Goal: Check status: Check status

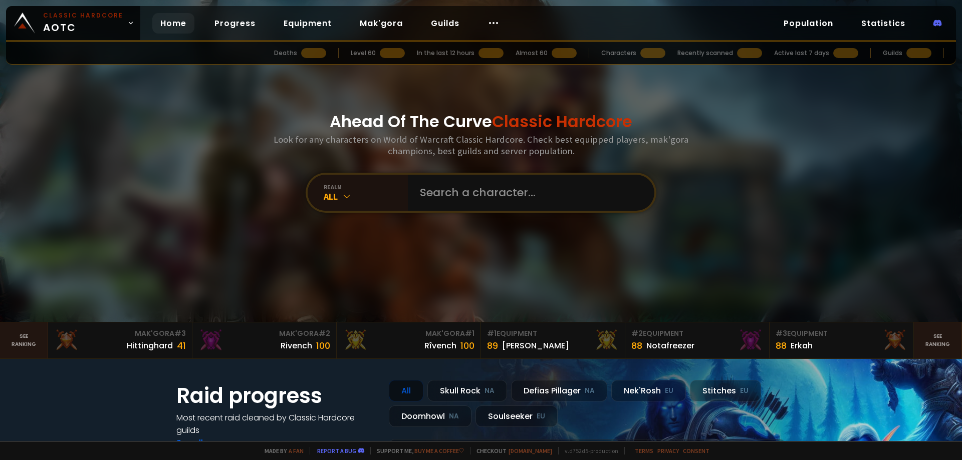
click at [518, 202] on input "text" at bounding box center [528, 193] width 228 height 36
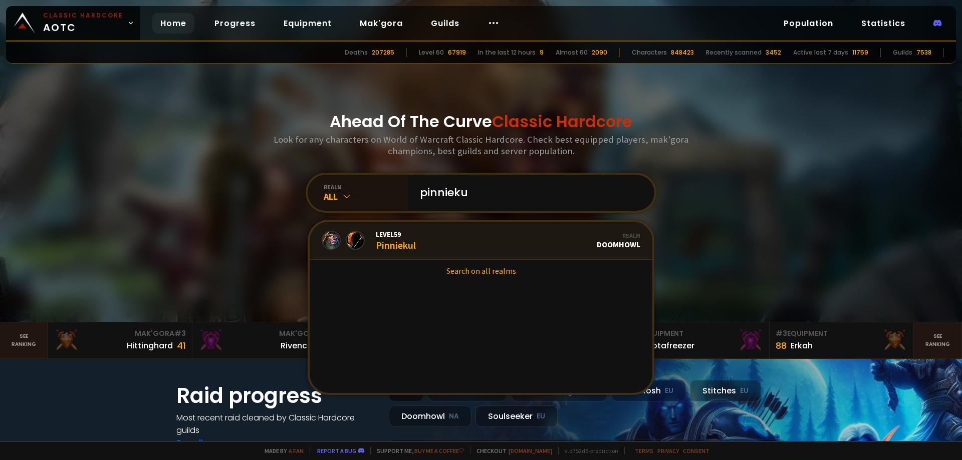
type input "pinnieku"
click at [447, 244] on link "Level 59 Pinniekul Realm Doomhowl" at bounding box center [481, 241] width 343 height 38
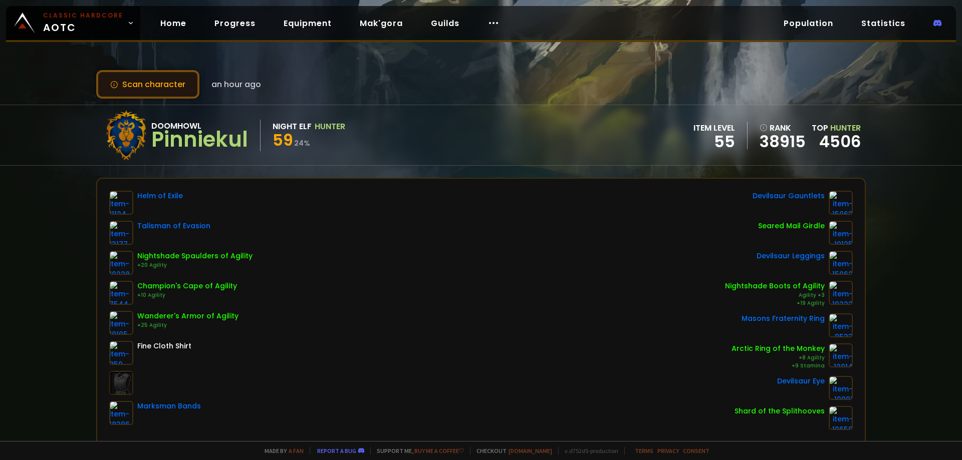
click at [157, 89] on button "Scan character" at bounding box center [147, 84] width 103 height 29
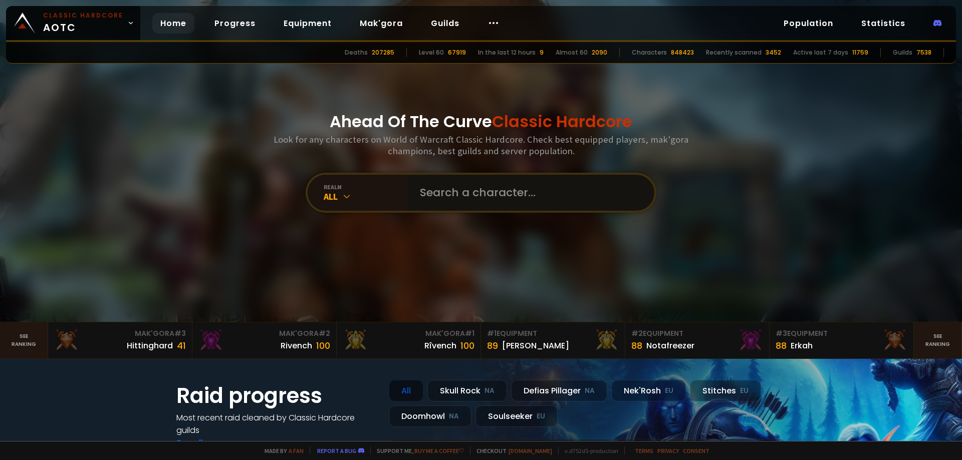
click at [490, 191] on input "text" at bounding box center [528, 193] width 228 height 36
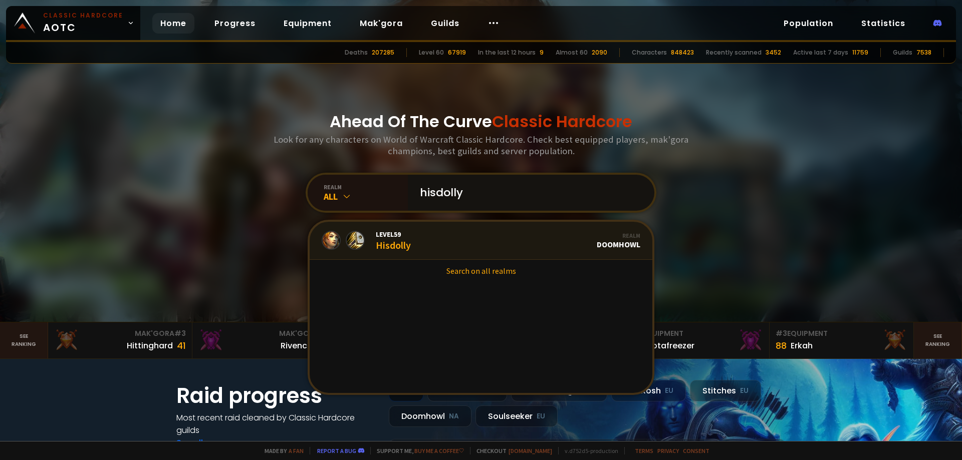
type input "hisdolly"
click at [471, 239] on link "Level 59 Hisdolly Realm Doomhowl" at bounding box center [481, 241] width 343 height 38
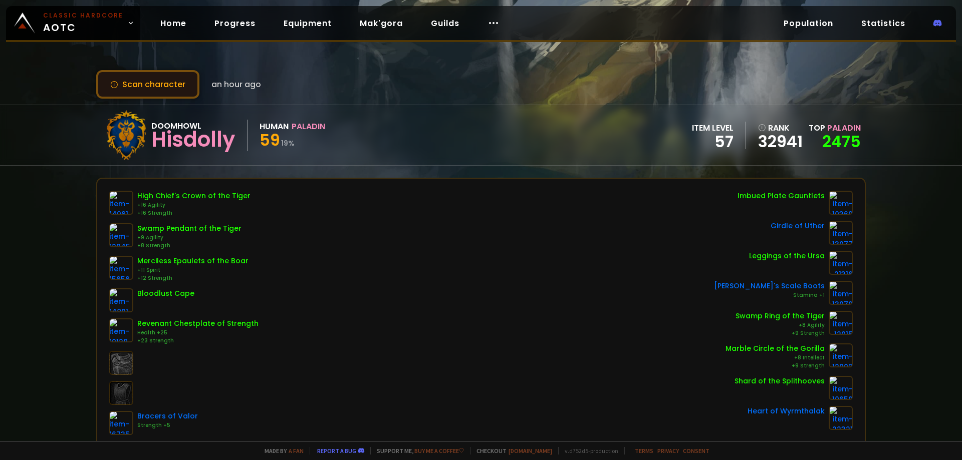
click at [146, 90] on button "Scan character" at bounding box center [147, 84] width 103 height 29
